Goal: Task Accomplishment & Management: Use online tool/utility

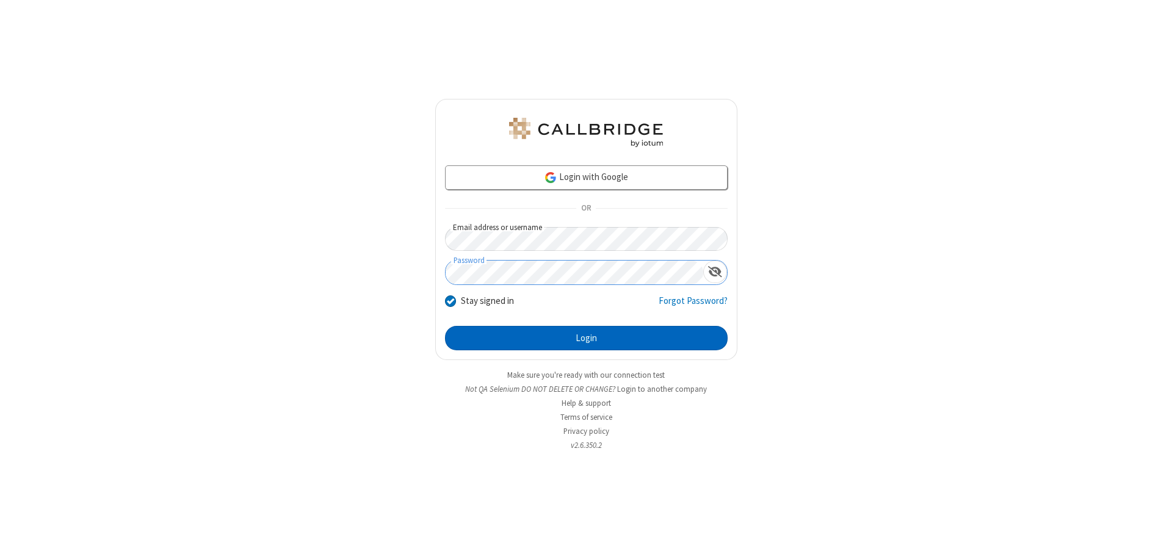
click at [586, 338] on button "Login" at bounding box center [586, 338] width 283 height 24
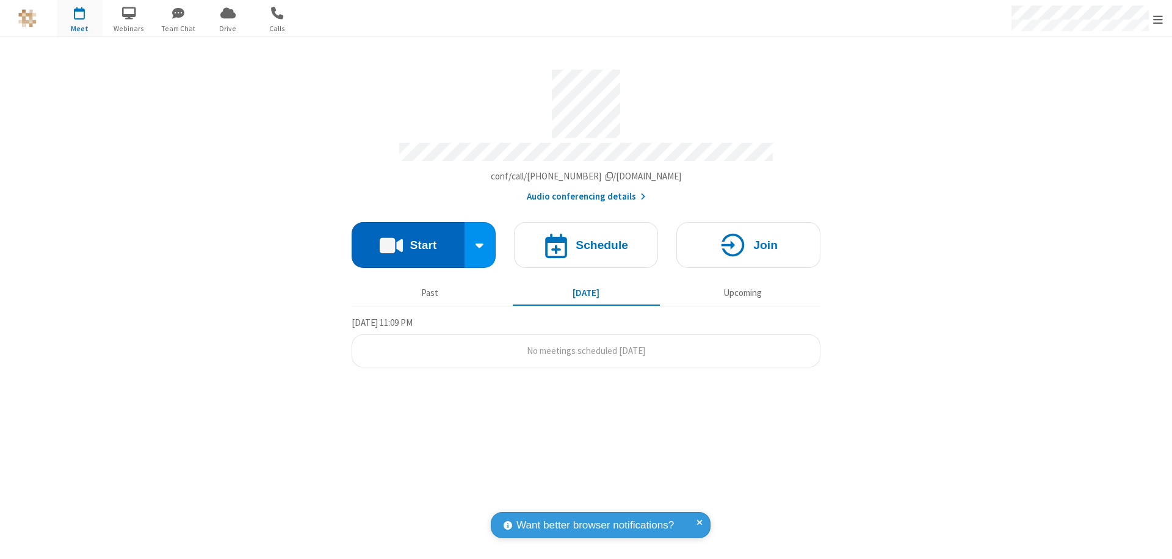
click at [408, 239] on button "Start" at bounding box center [408, 245] width 113 height 46
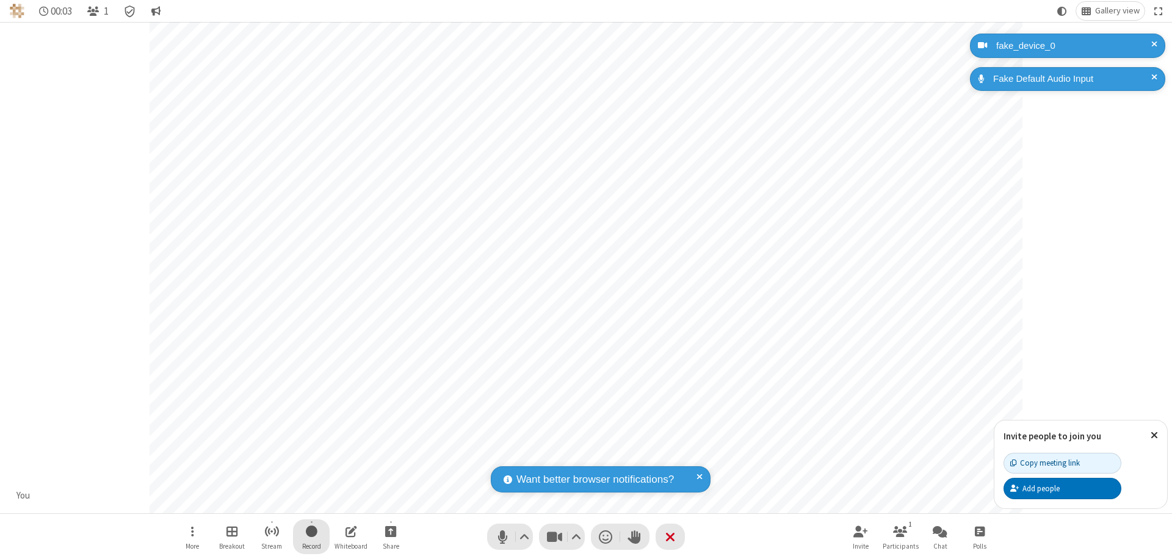
click at [311, 537] on span "Start recording" at bounding box center [312, 531] width 12 height 15
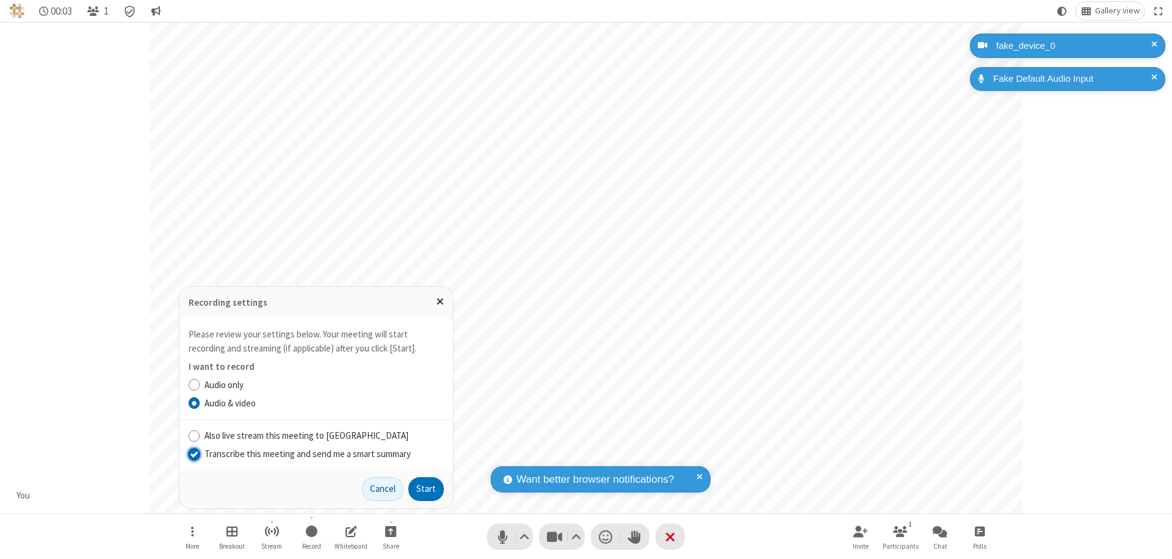
click at [194, 454] on input "Transcribe this meeting and send me a smart summary" at bounding box center [195, 454] width 12 height 13
click at [426, 489] on button "Start" at bounding box center [425, 489] width 35 height 24
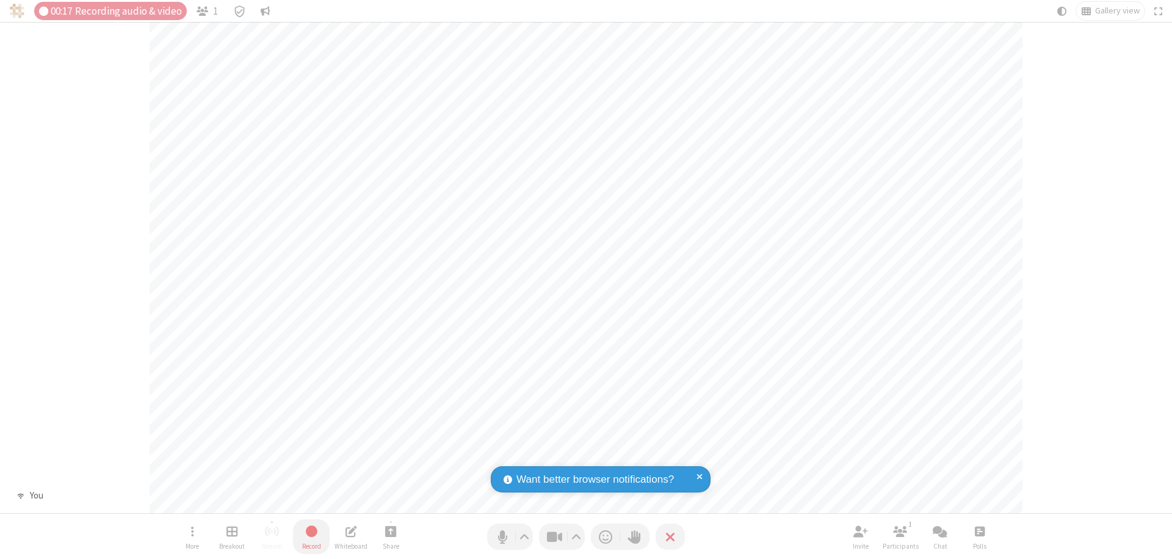
click at [311, 537] on span "Stop recording" at bounding box center [312, 531] width 14 height 15
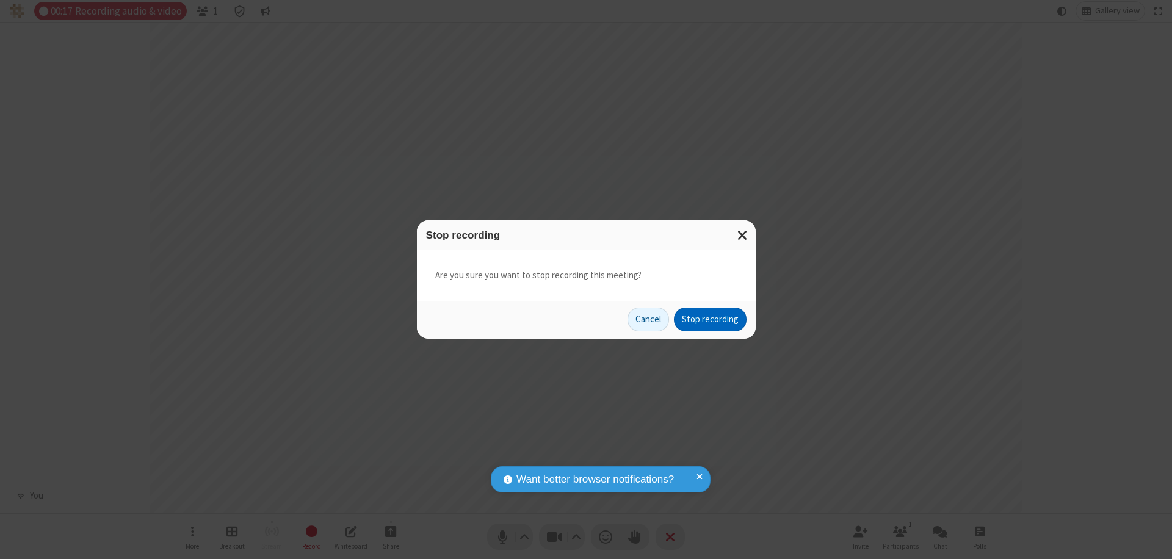
click at [710, 319] on button "Stop recording" at bounding box center [710, 320] width 73 height 24
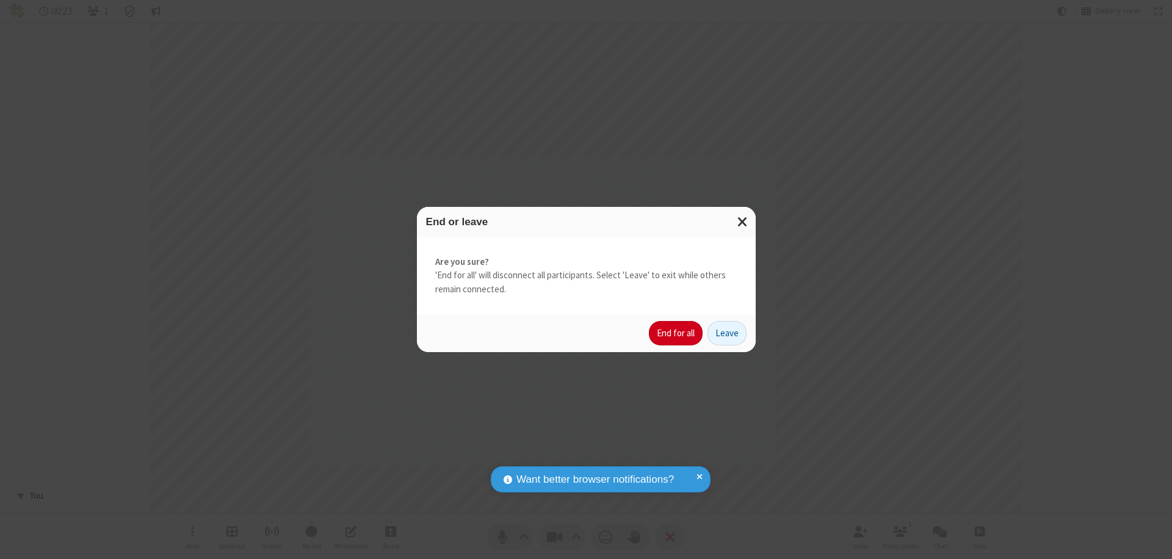
click at [677, 333] on button "End for all" at bounding box center [676, 333] width 54 height 24
